Goal: Find specific page/section

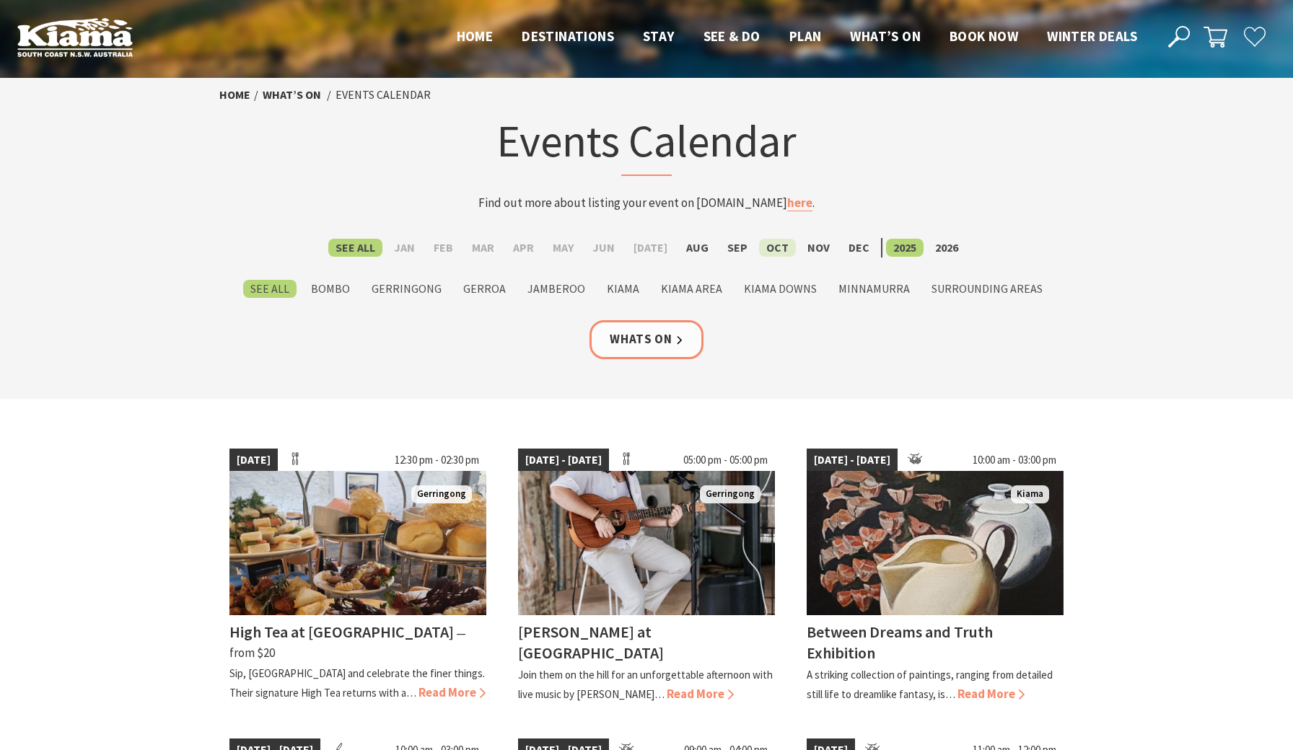
click at [768, 246] on label "Oct" at bounding box center [777, 248] width 37 height 18
click at [0, 0] on input "Oct" at bounding box center [0, 0] width 0 height 0
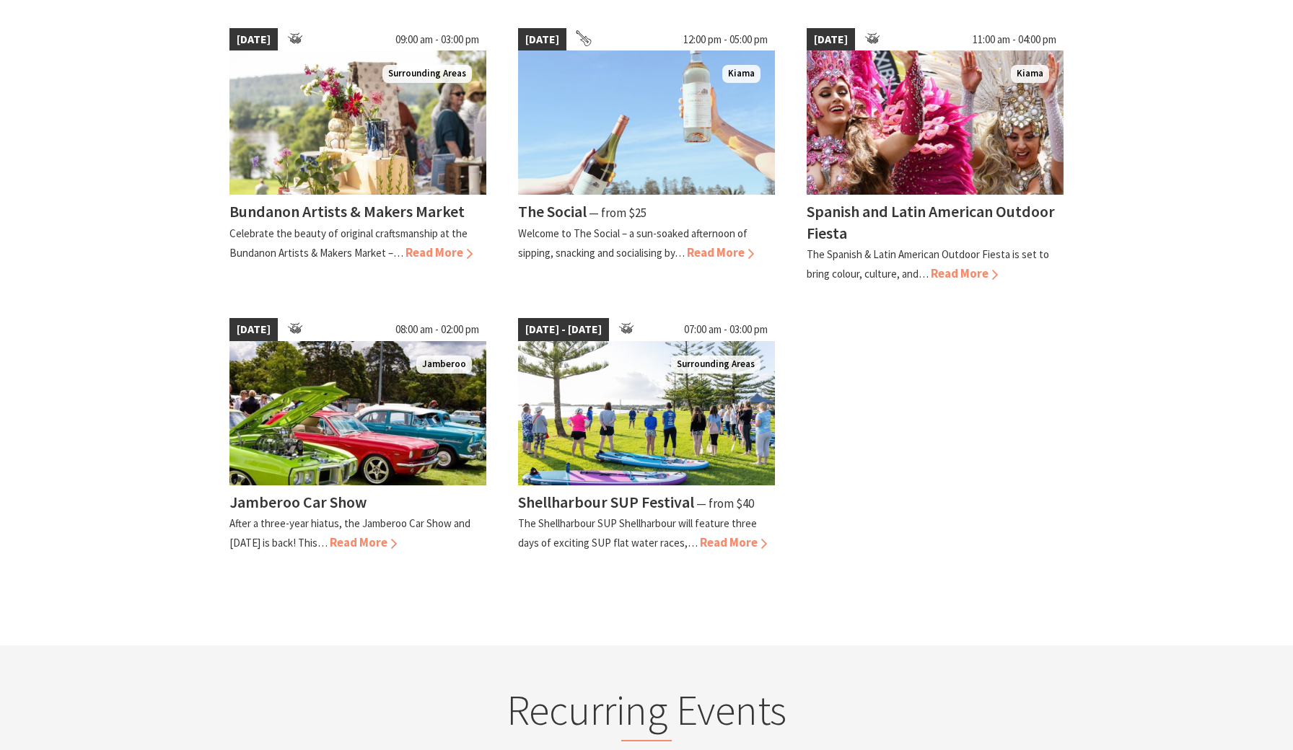
scroll to position [511, 0]
